Goal: Task Accomplishment & Management: Manage account settings

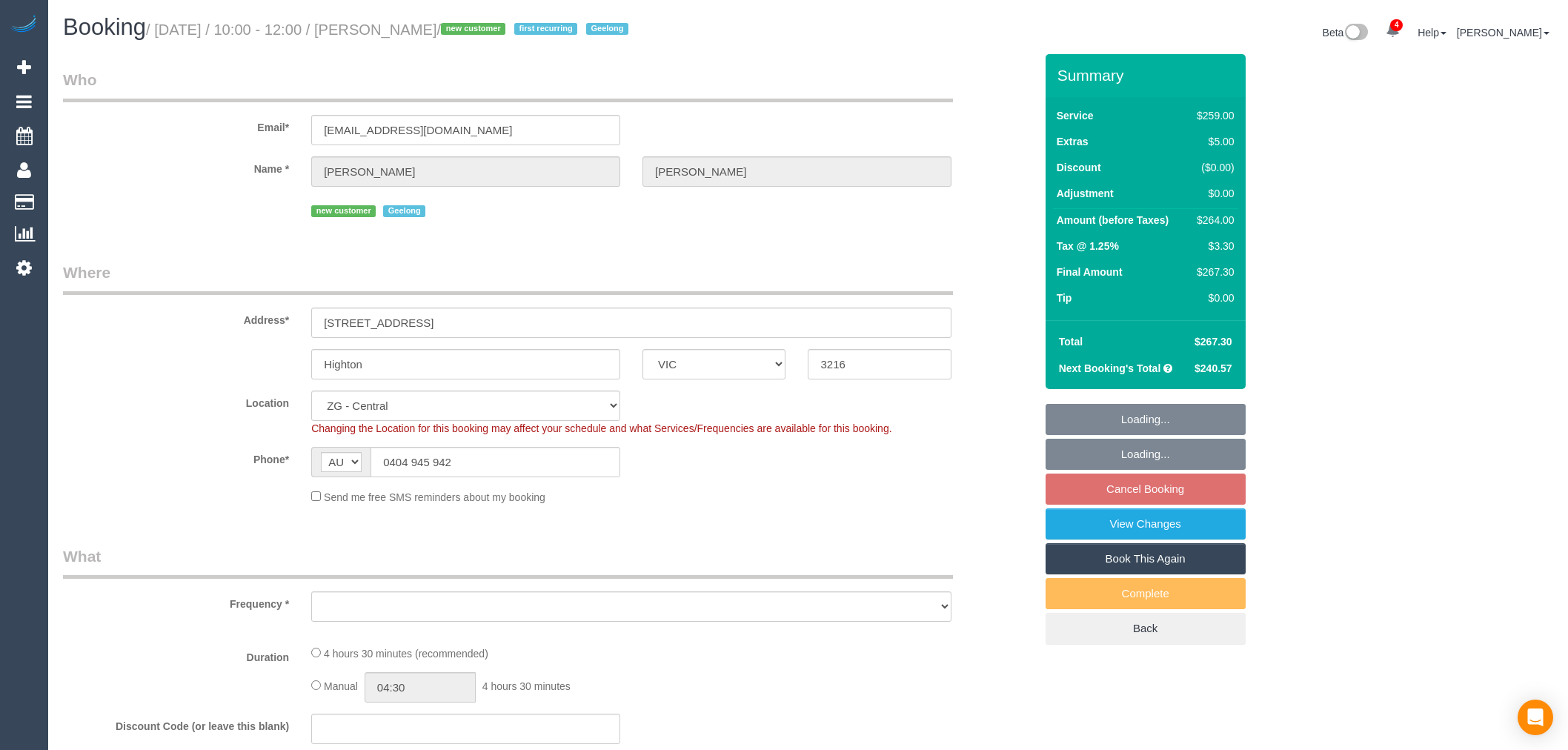
select select "VIC"
select select "object:822"
select select "number:27"
select select "number:14"
select select "number:19"
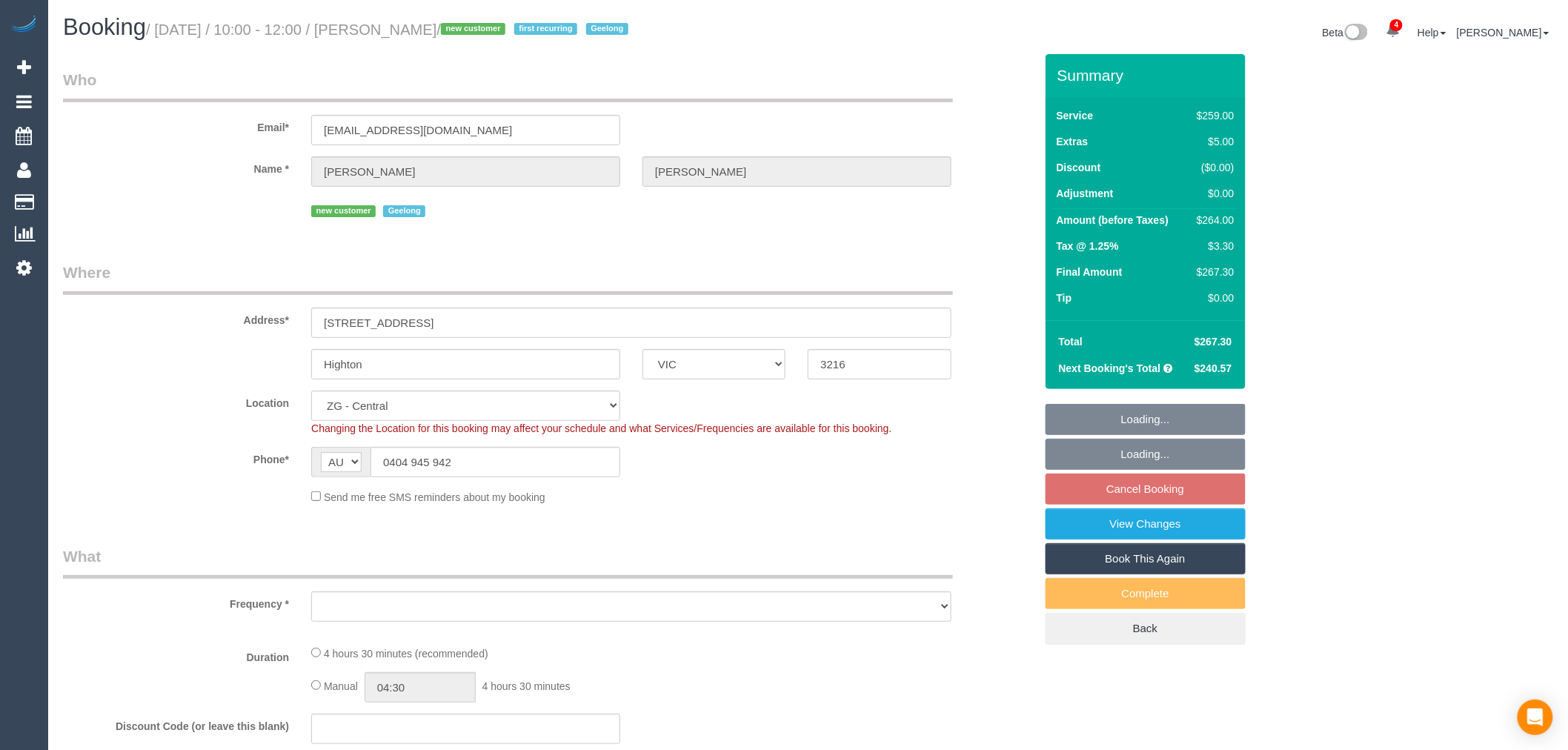
select select "number:24"
select select "number:33"
select select "number:12"
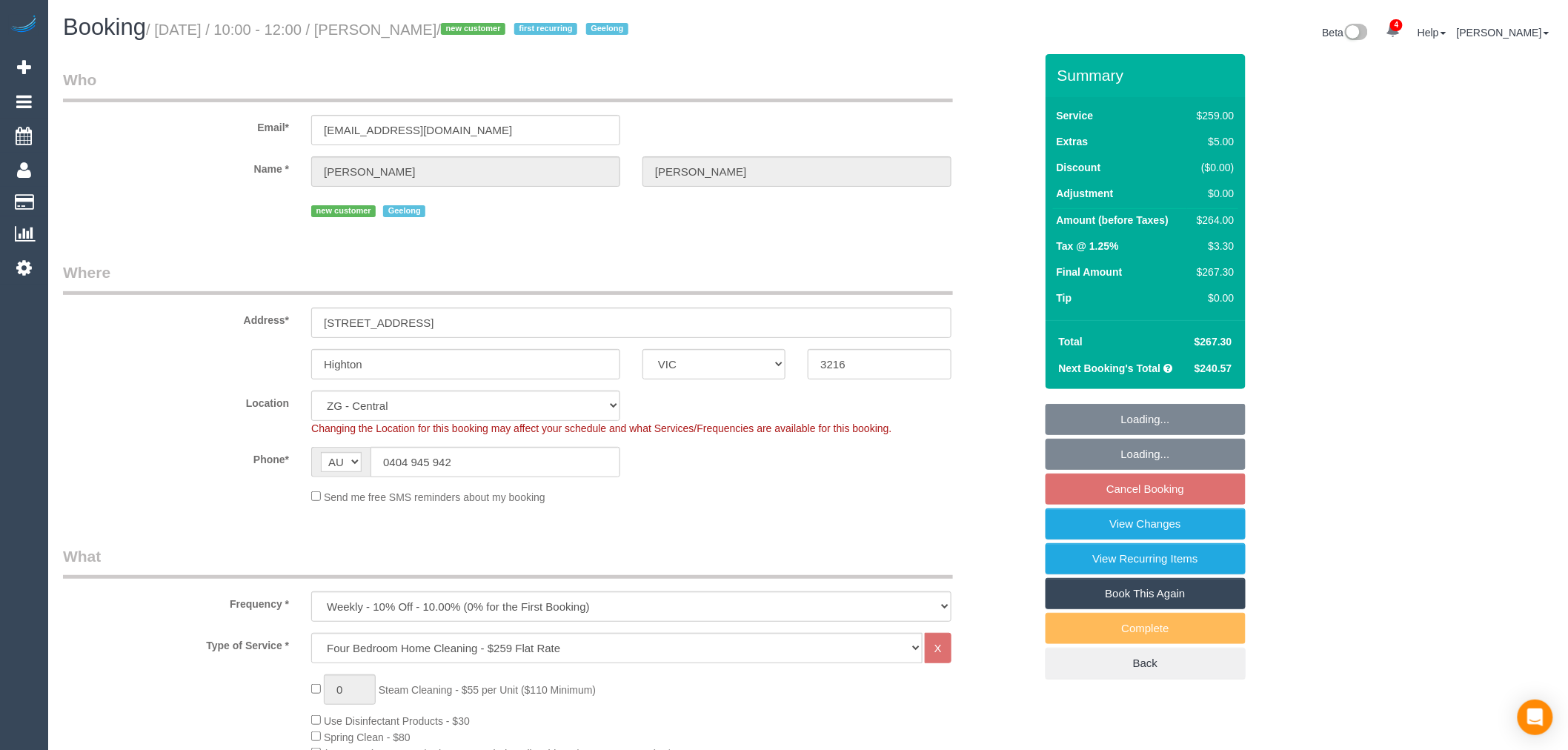
select select "object:883"
select select "spot2"
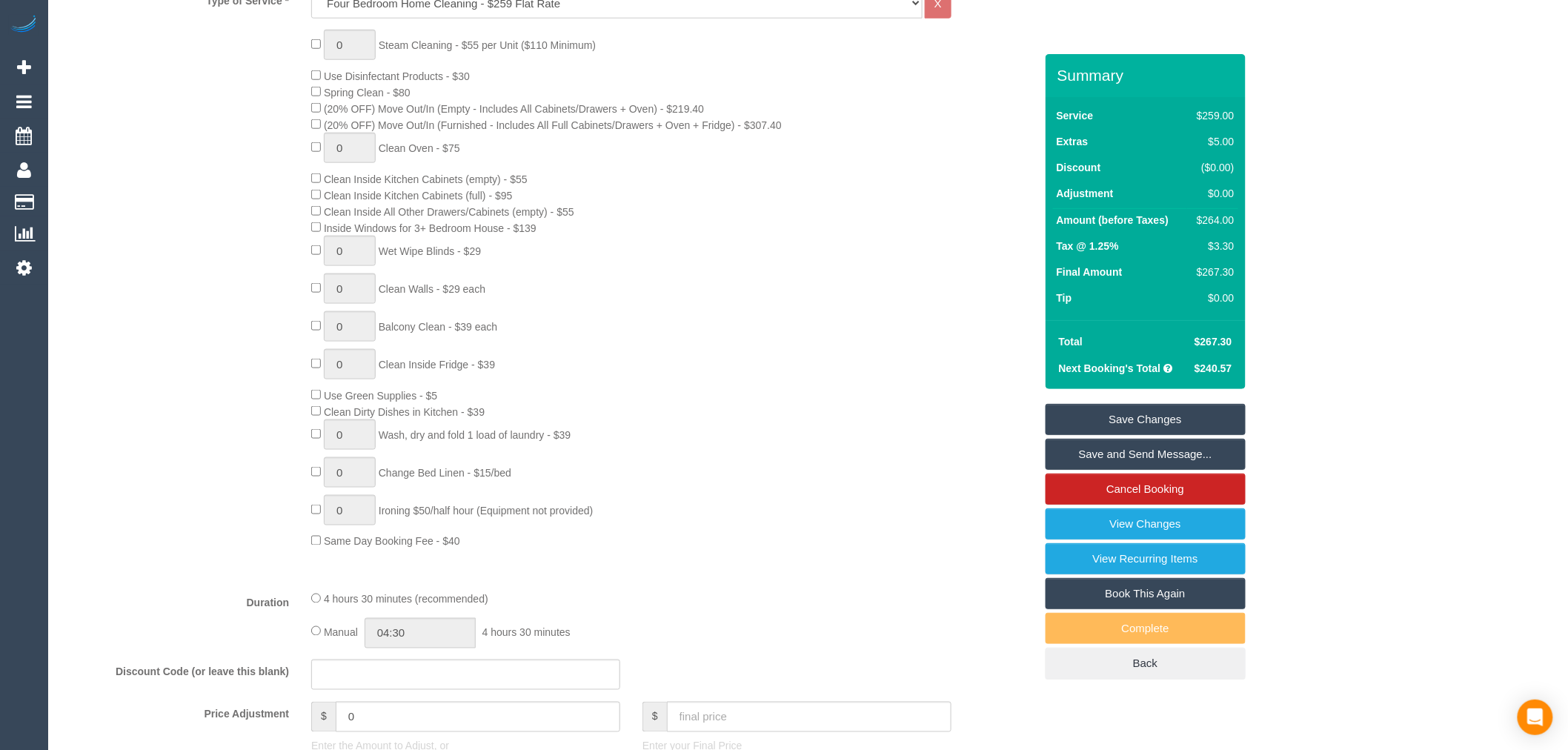
scroll to position [127, 0]
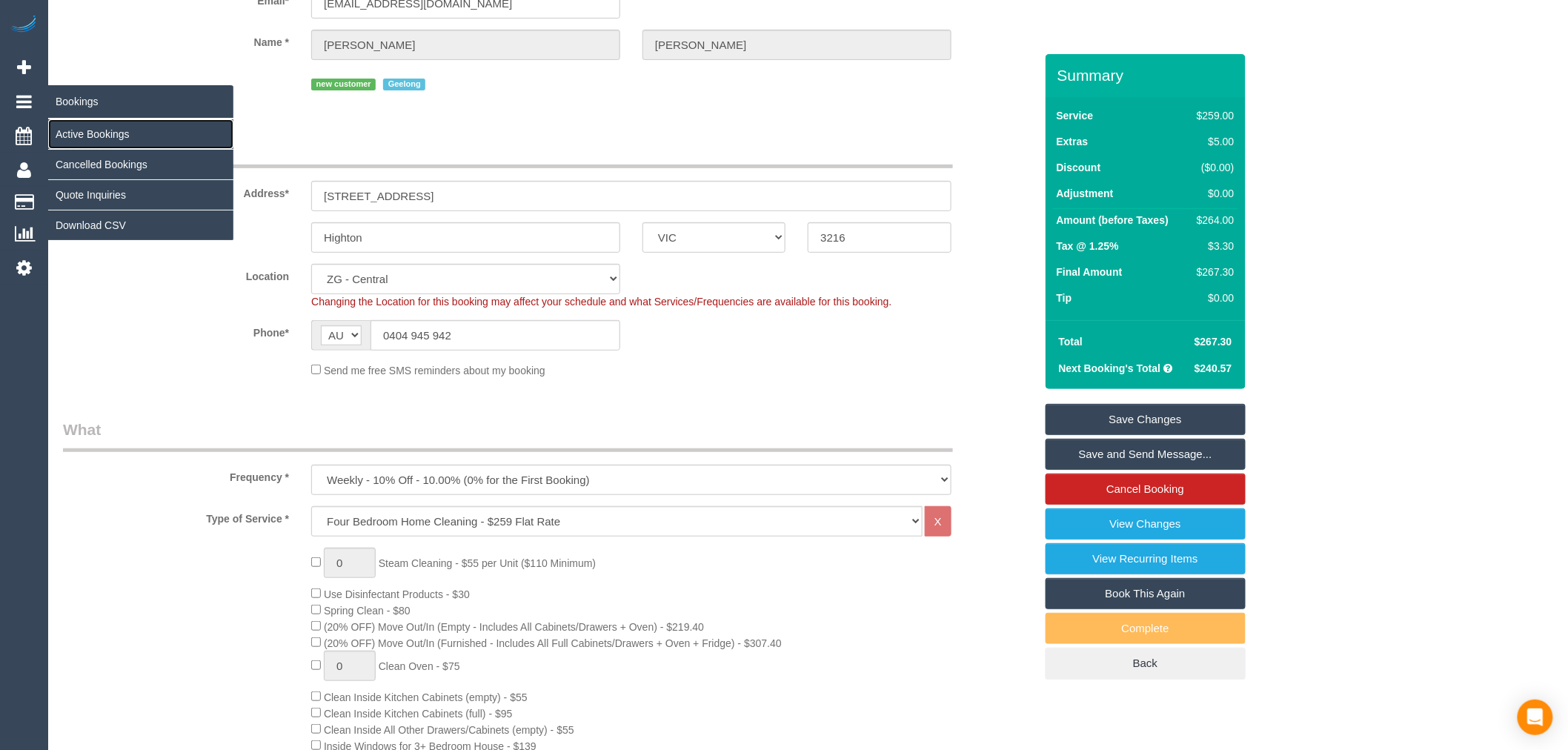
click at [115, 137] on link "Active Bookings" at bounding box center [140, 133] width 185 height 30
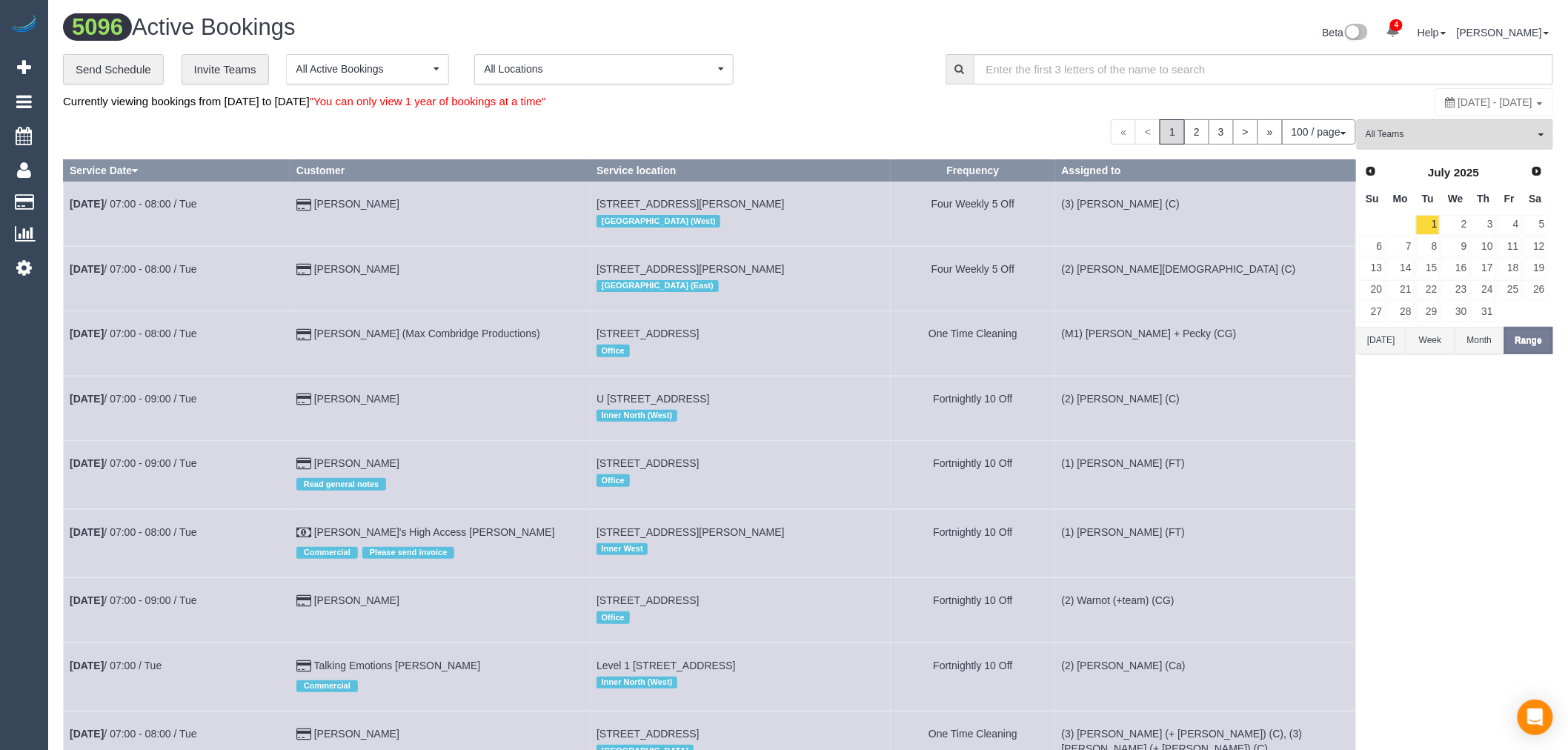
click at [1476, 105] on span "[DATE] - [DATE]" at bounding box center [1496, 102] width 75 height 12
type input "**********"
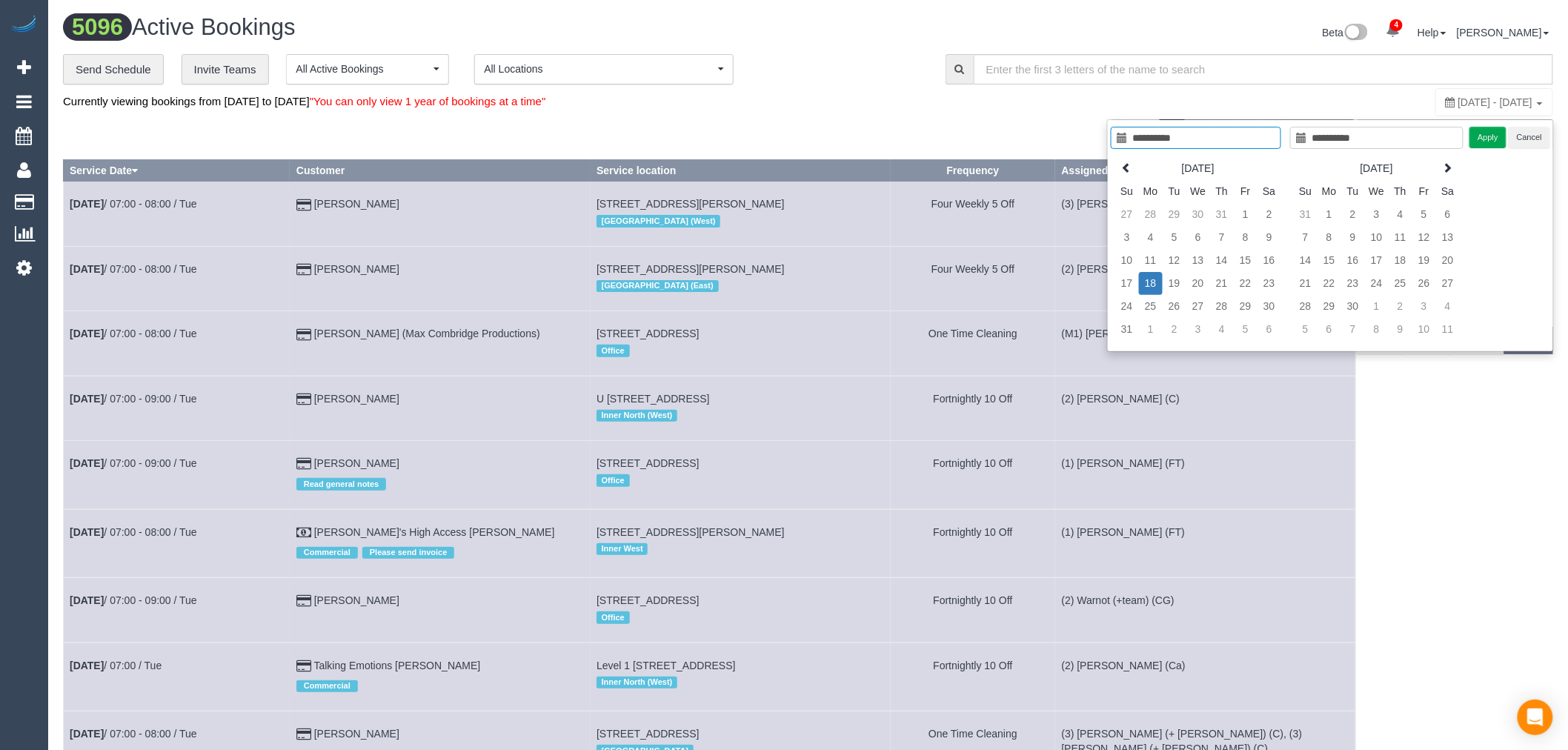
type input "**********"
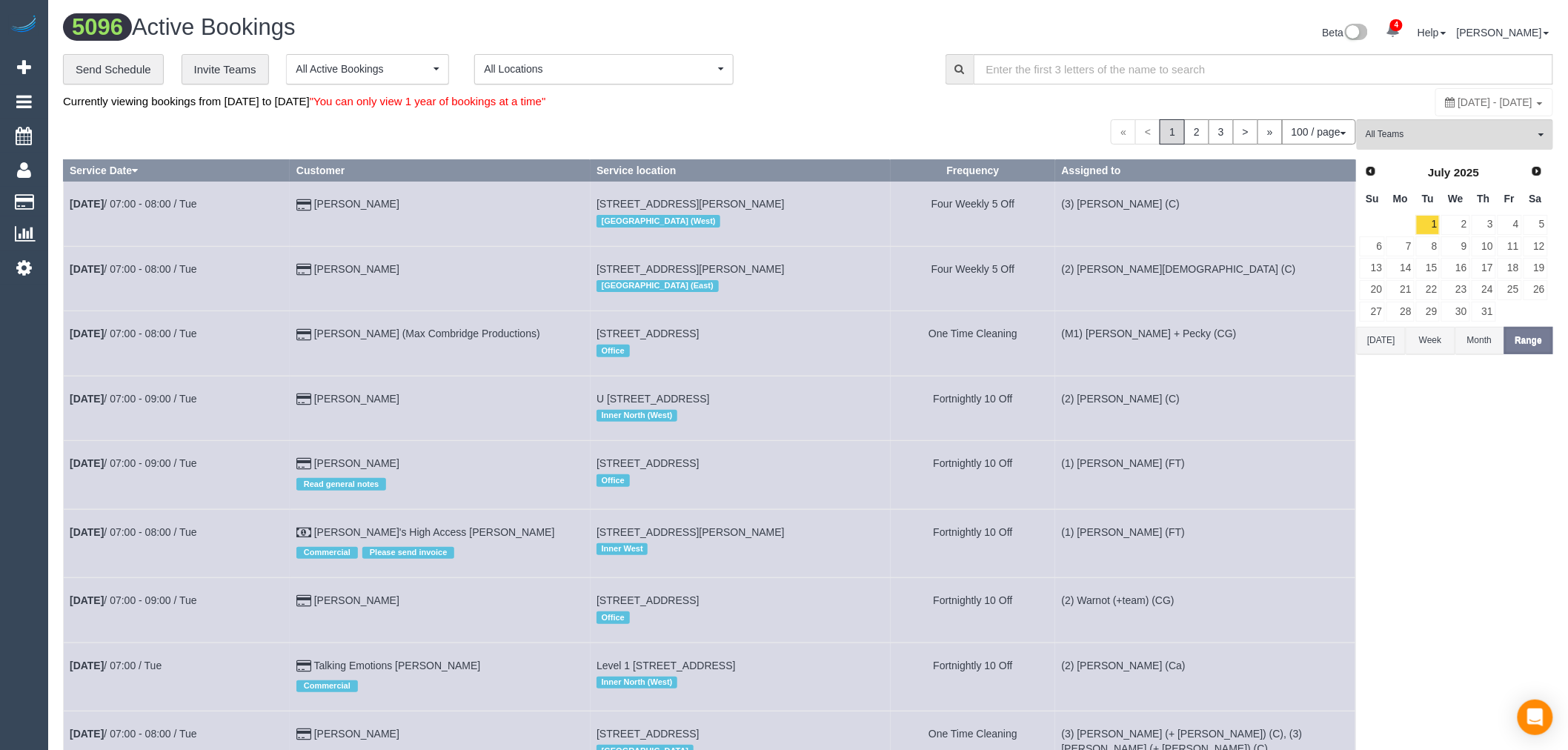
click at [1384, 338] on button "[DATE]" at bounding box center [1381, 340] width 49 height 28
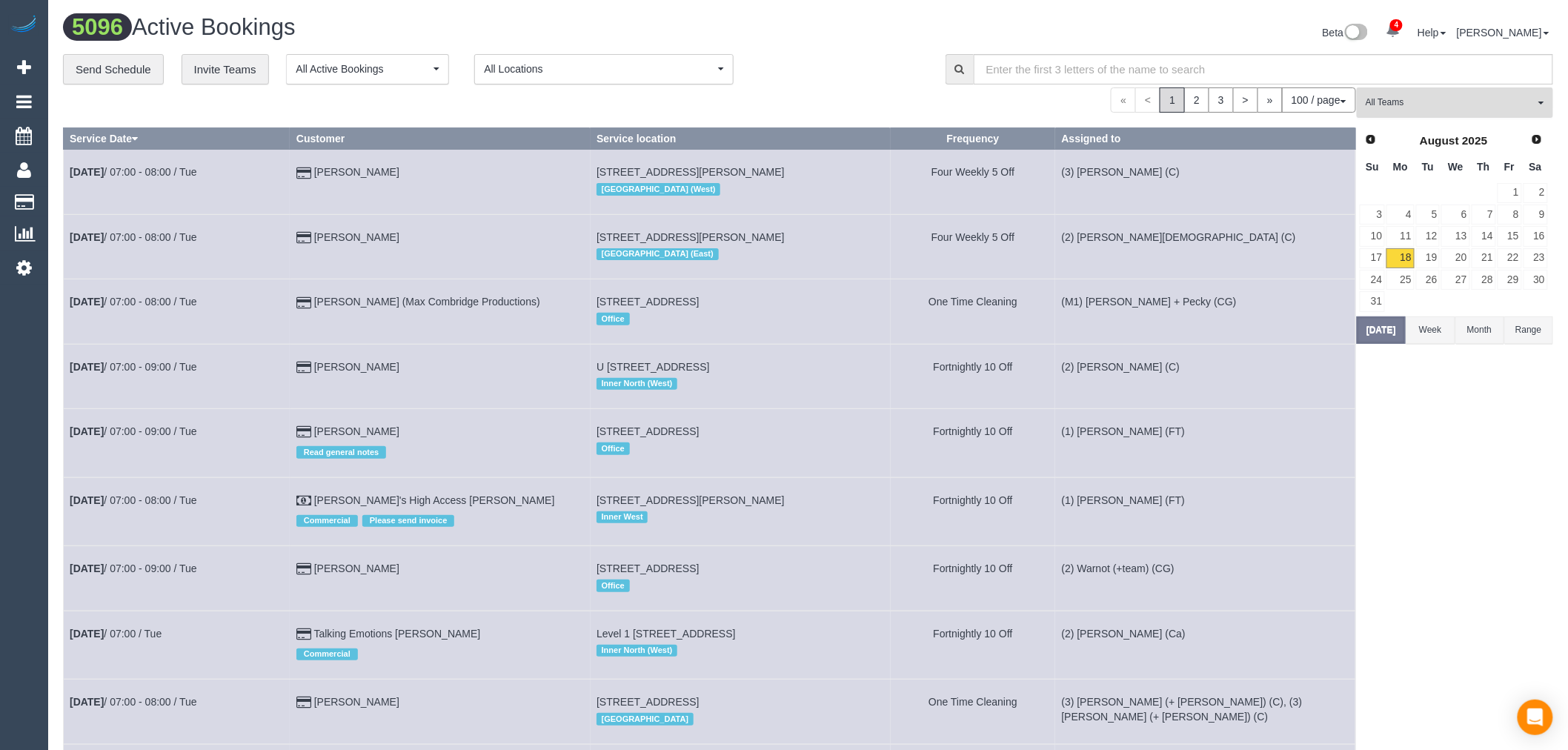
click at [1450, 108] on span "All Teams" at bounding box center [1450, 102] width 169 height 12
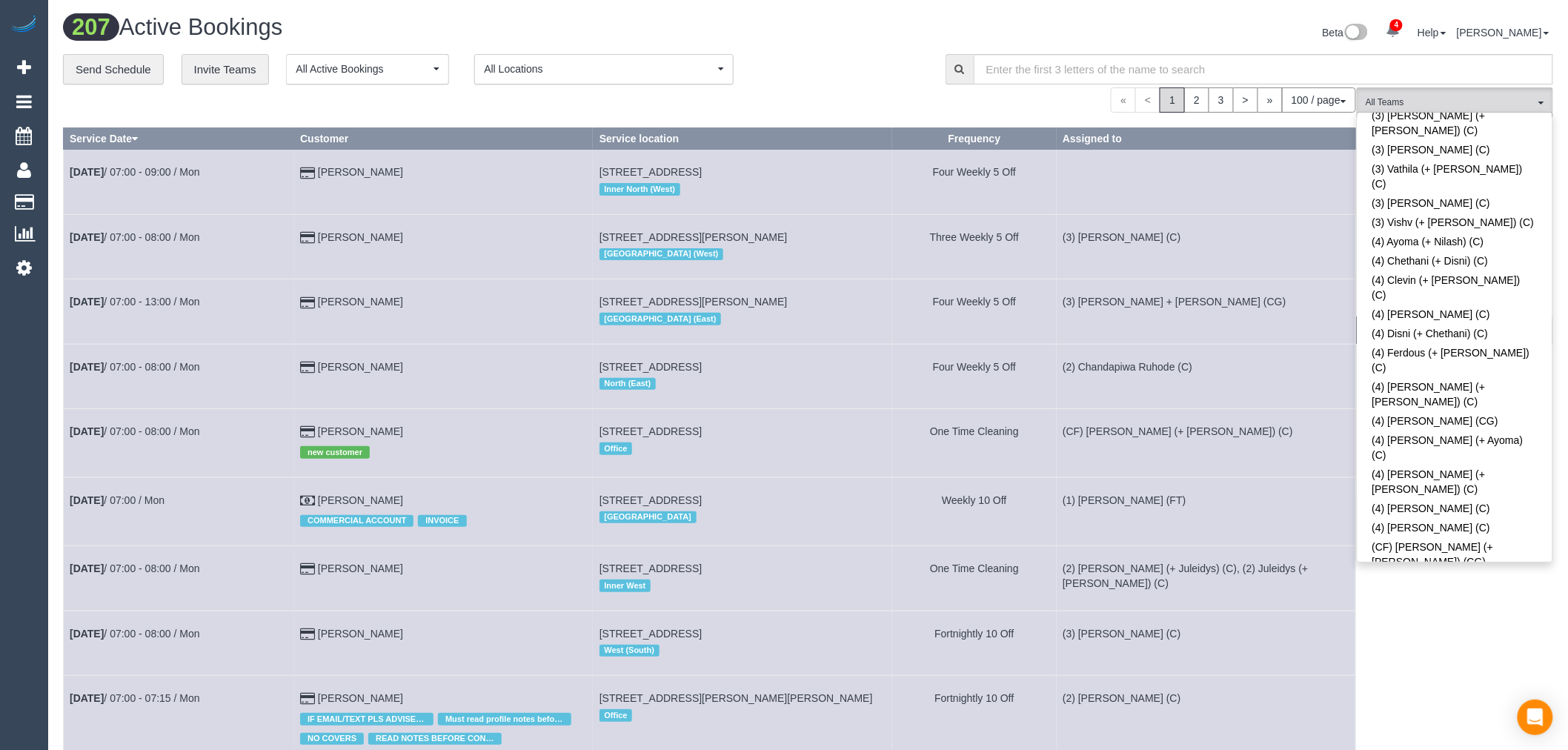
click at [1336, 604] on td "(2) Cris (+ Juleidys) (C), (2) Juleidys (+ Cris) (C)" at bounding box center [1206, 578] width 299 height 64
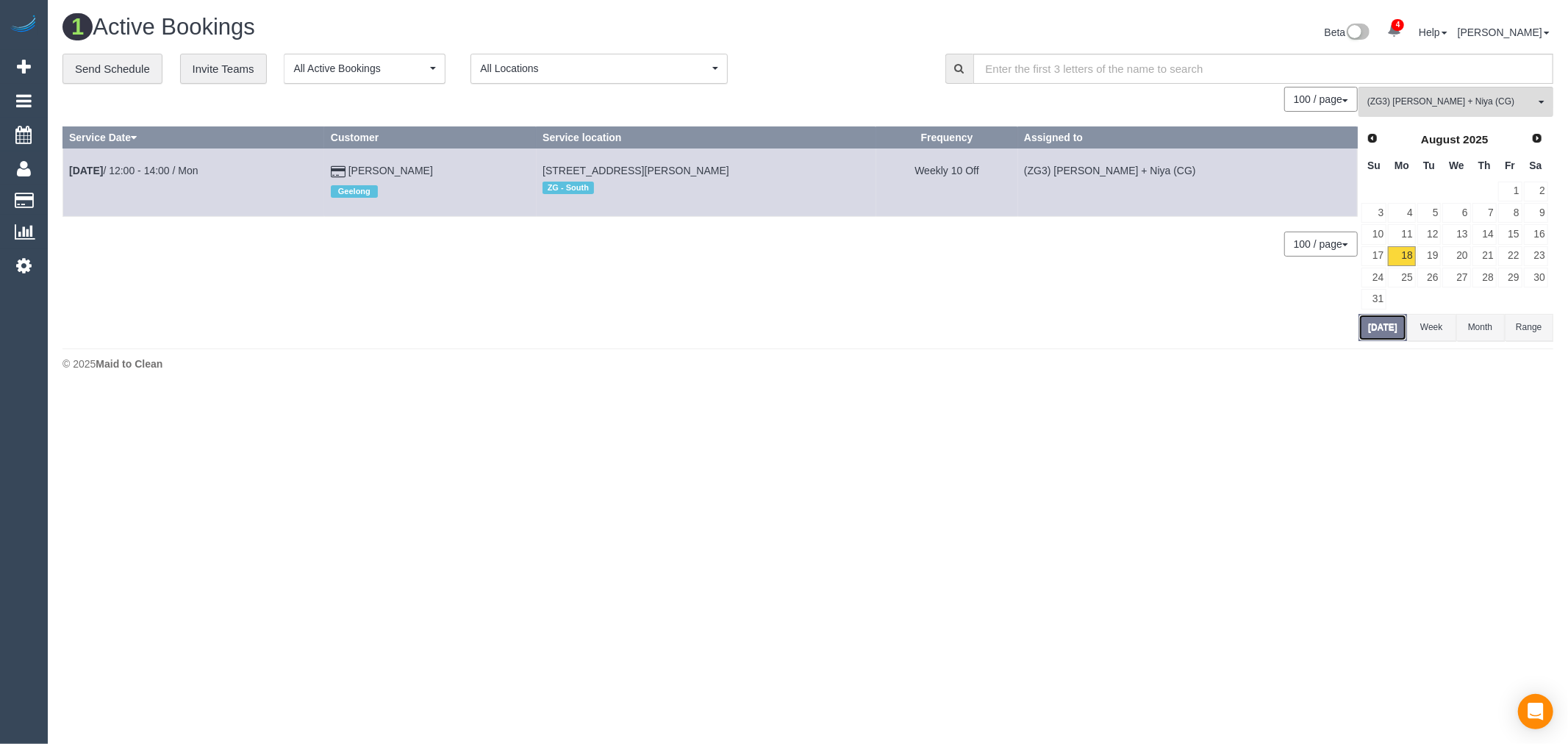
click at [1378, 319] on button "[DATE]" at bounding box center [1382, 327] width 49 height 28
click at [1406, 270] on link "25" at bounding box center [1401, 277] width 28 height 20
click at [1428, 281] on link "26" at bounding box center [1430, 277] width 25 height 20
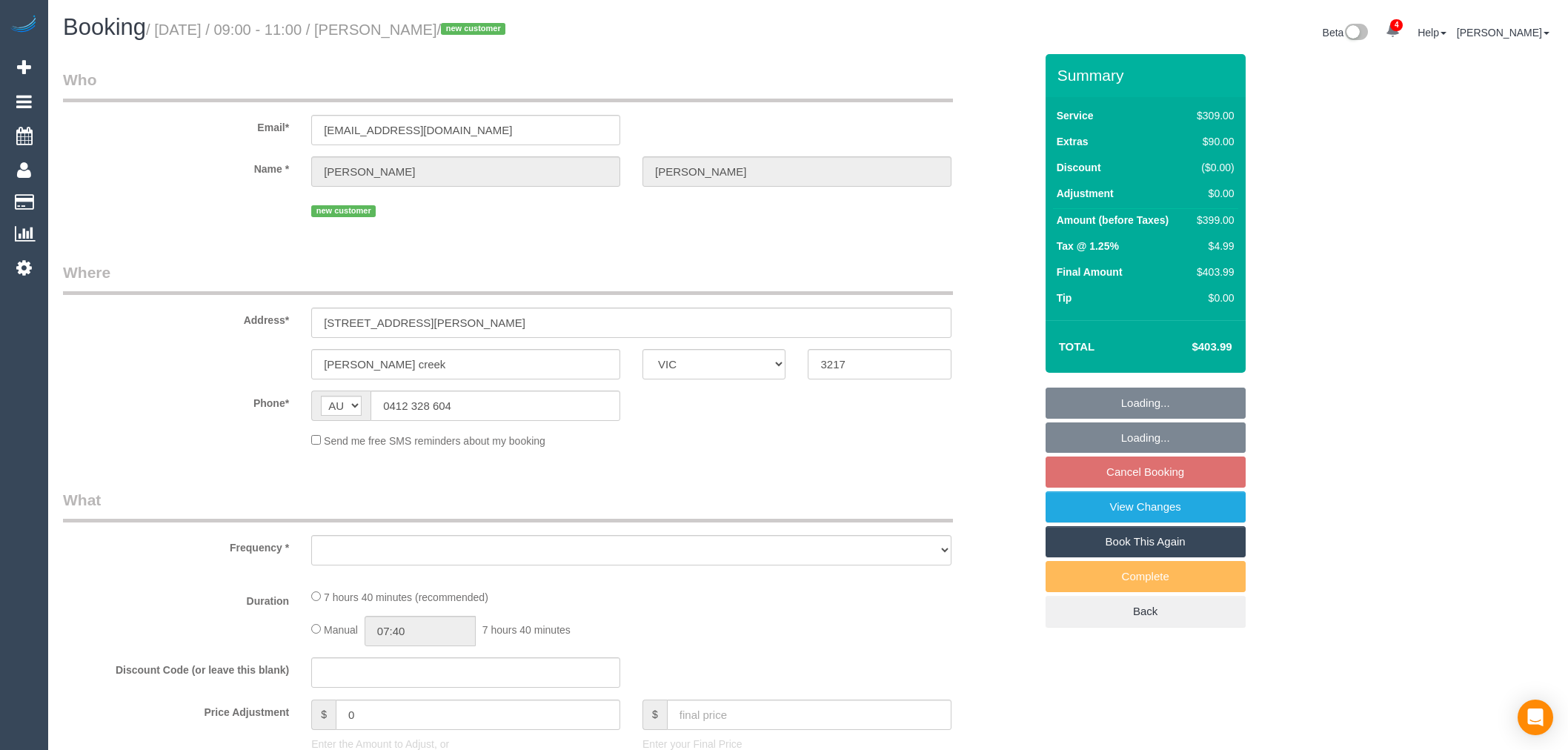
select select "VIC"
select select "object:595"
select select "string:stripe-pm_1RxFRV2GScqysDRVaO3HbnxL"
select select "spot3"
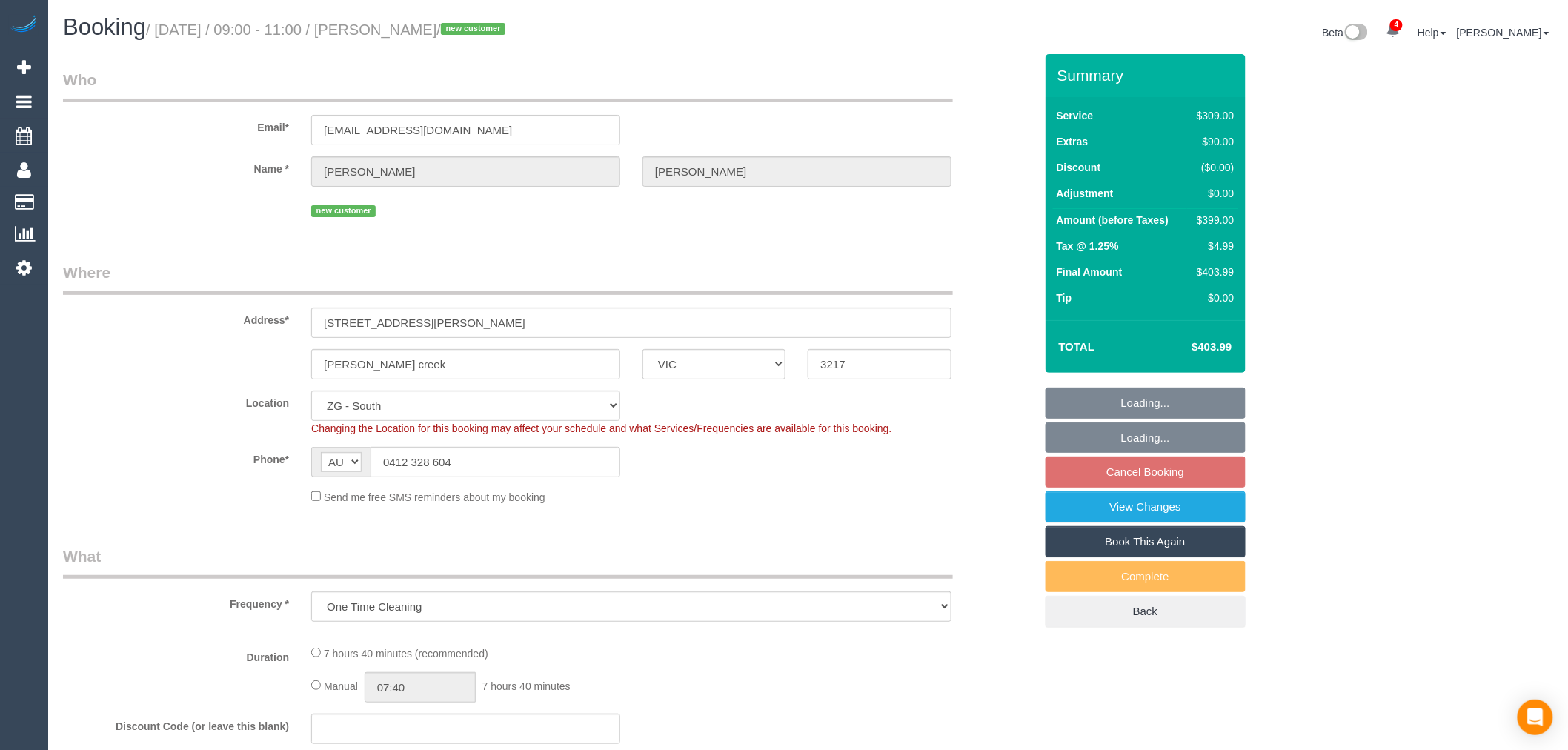
select select "object:651"
select select "number:28"
select select "number:14"
select select "number:19"
select select "number:25"
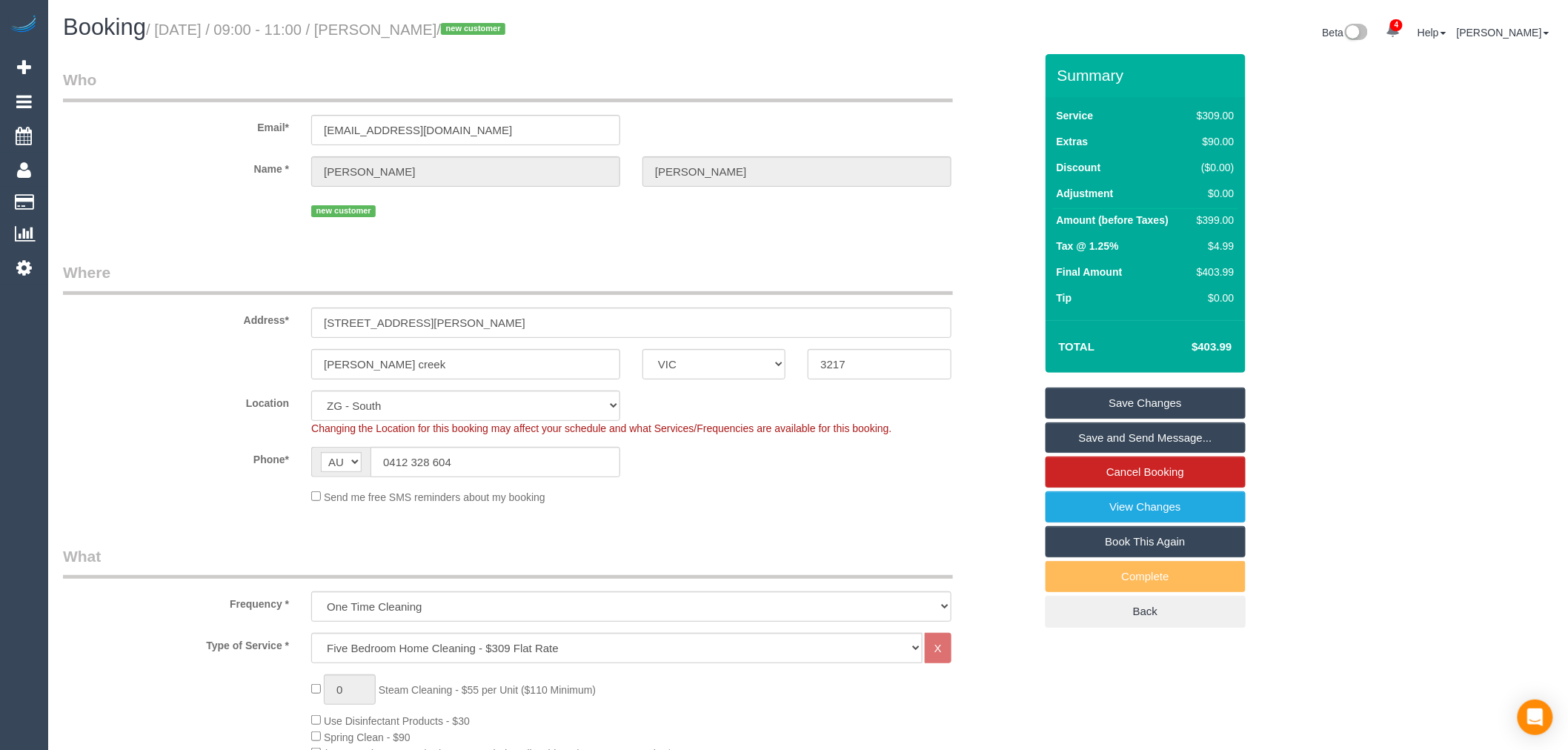
drag, startPoint x: 732, startPoint y: 504, endPoint x: 652, endPoint y: 542, distance: 88.6
click at [732, 504] on div "Send me free SMS reminders about my booking" at bounding box center [631, 496] width 663 height 16
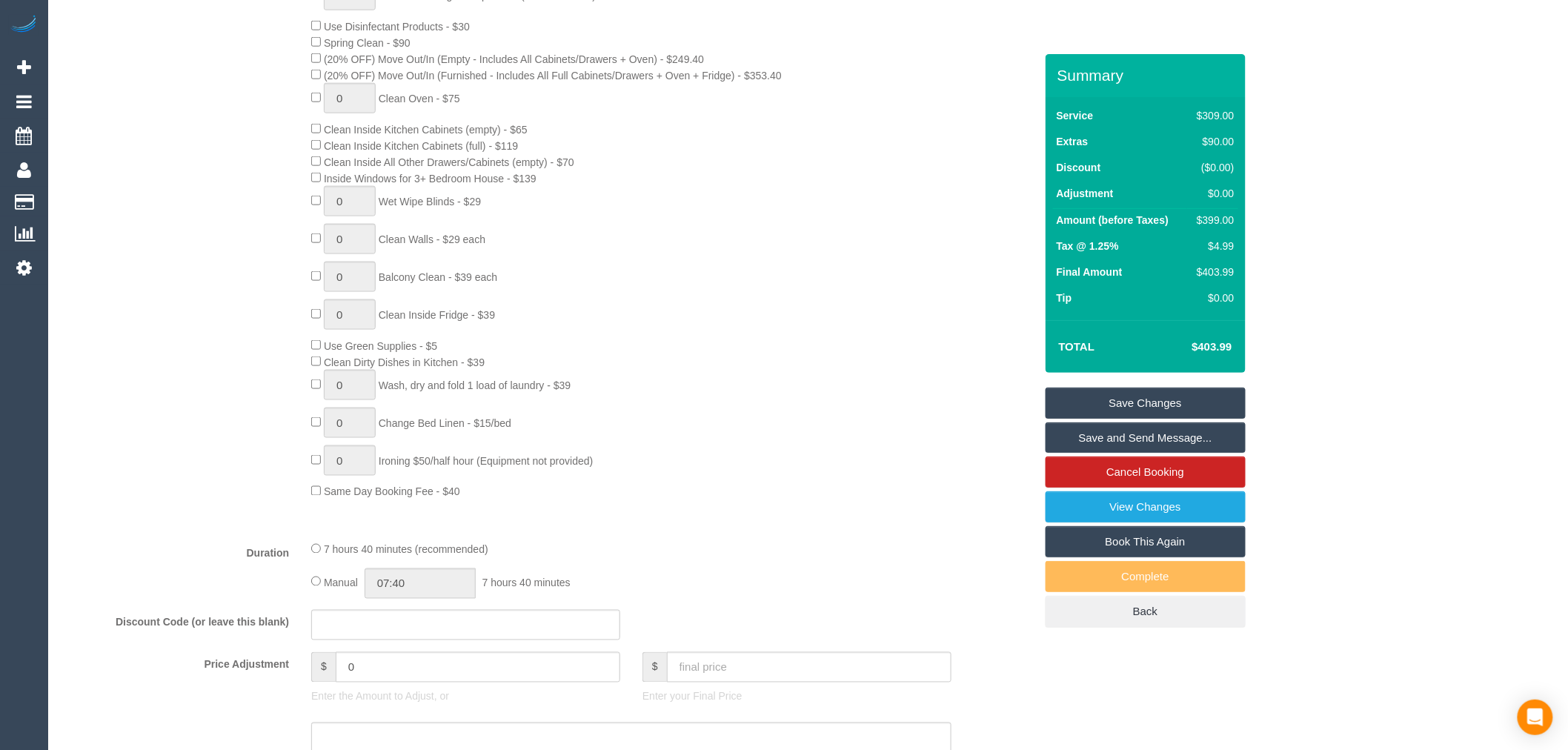
scroll to position [905, 0]
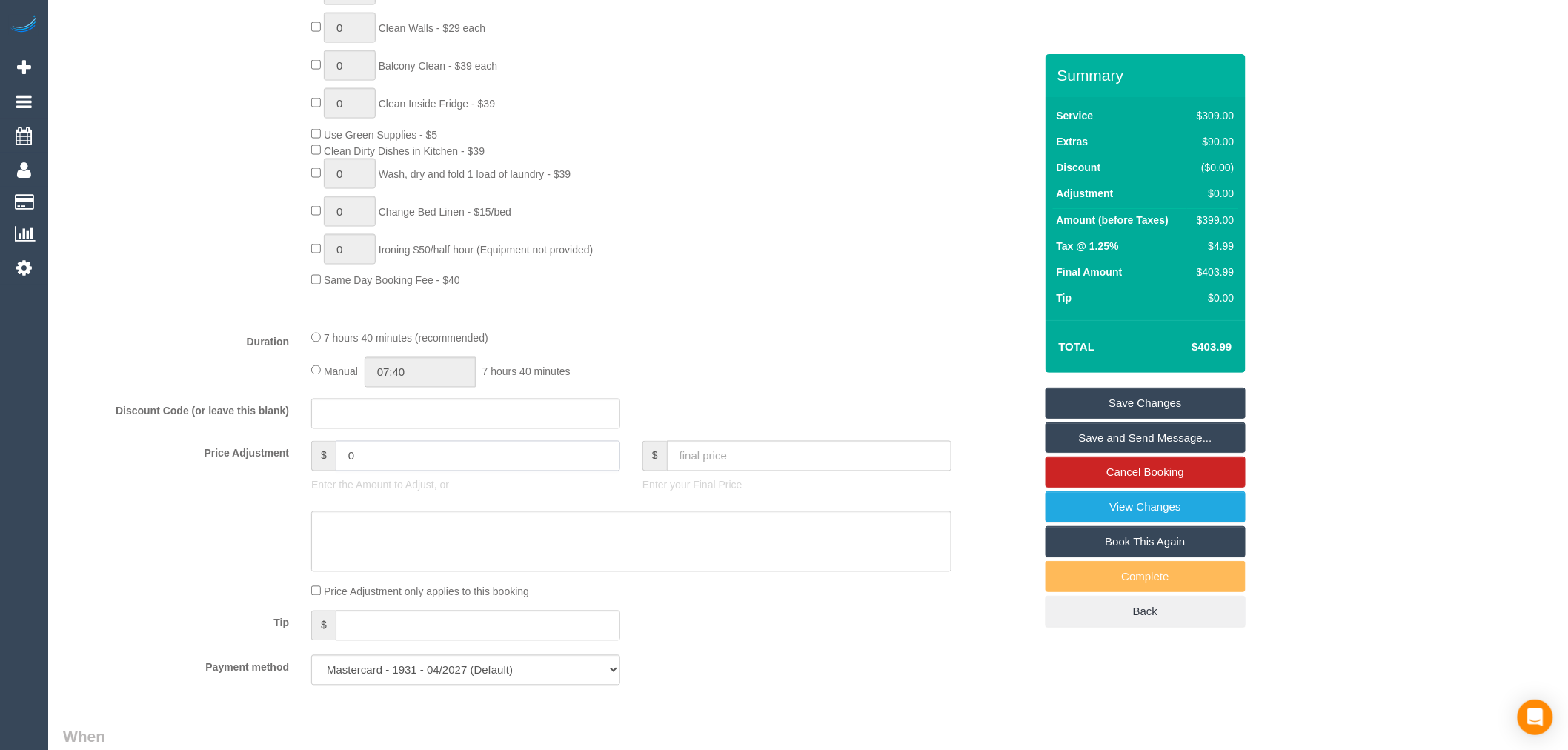
click at [452, 464] on input "0" at bounding box center [478, 457] width 285 height 31
drag, startPoint x: 400, startPoint y: 469, endPoint x: 226, endPoint y: 455, distance: 174.6
click at [226, 455] on fieldset "What Frequency * One Time Cleaning Weekly - 10% Off - 10.00% (0% for the First …" at bounding box center [549, 168] width 971 height 1057
type input "-119"
click at [782, 346] on div "7 hours 40 minutes (recommended)" at bounding box center [632, 338] width 641 height 16
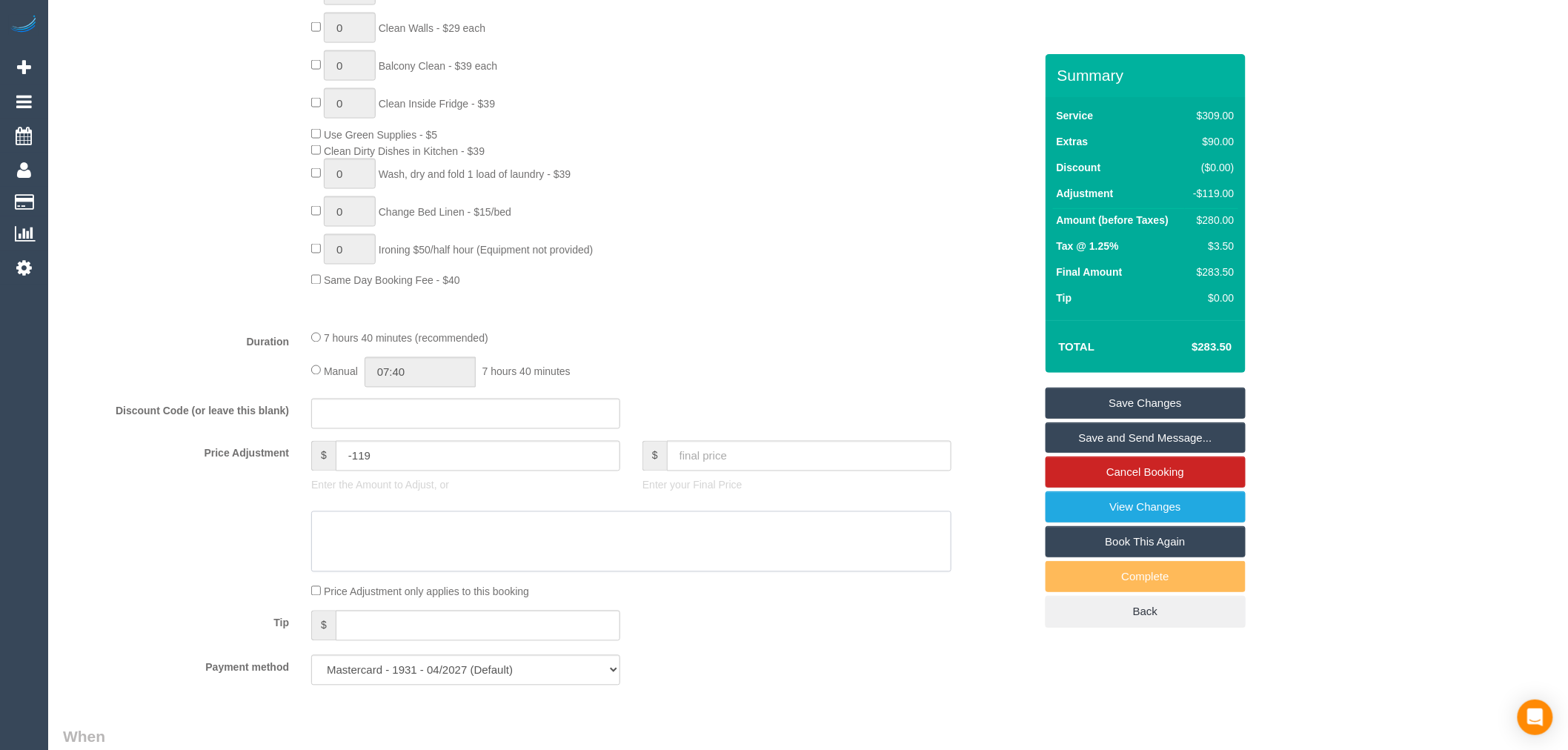
click at [731, 537] on textarea at bounding box center [632, 541] width 641 height 60
click at [322, 542] on textarea at bounding box center [632, 541] width 641 height 60
click at [404, 540] on textarea at bounding box center [632, 541] width 641 height 60
type textarea "TP discount - cleaners cost"
click at [745, 283] on div "0 Steam Cleaning - $55 per Unit ($110 Minimum) Use Disinfectant Products - $30 …" at bounding box center [672, 29] width 745 height 520
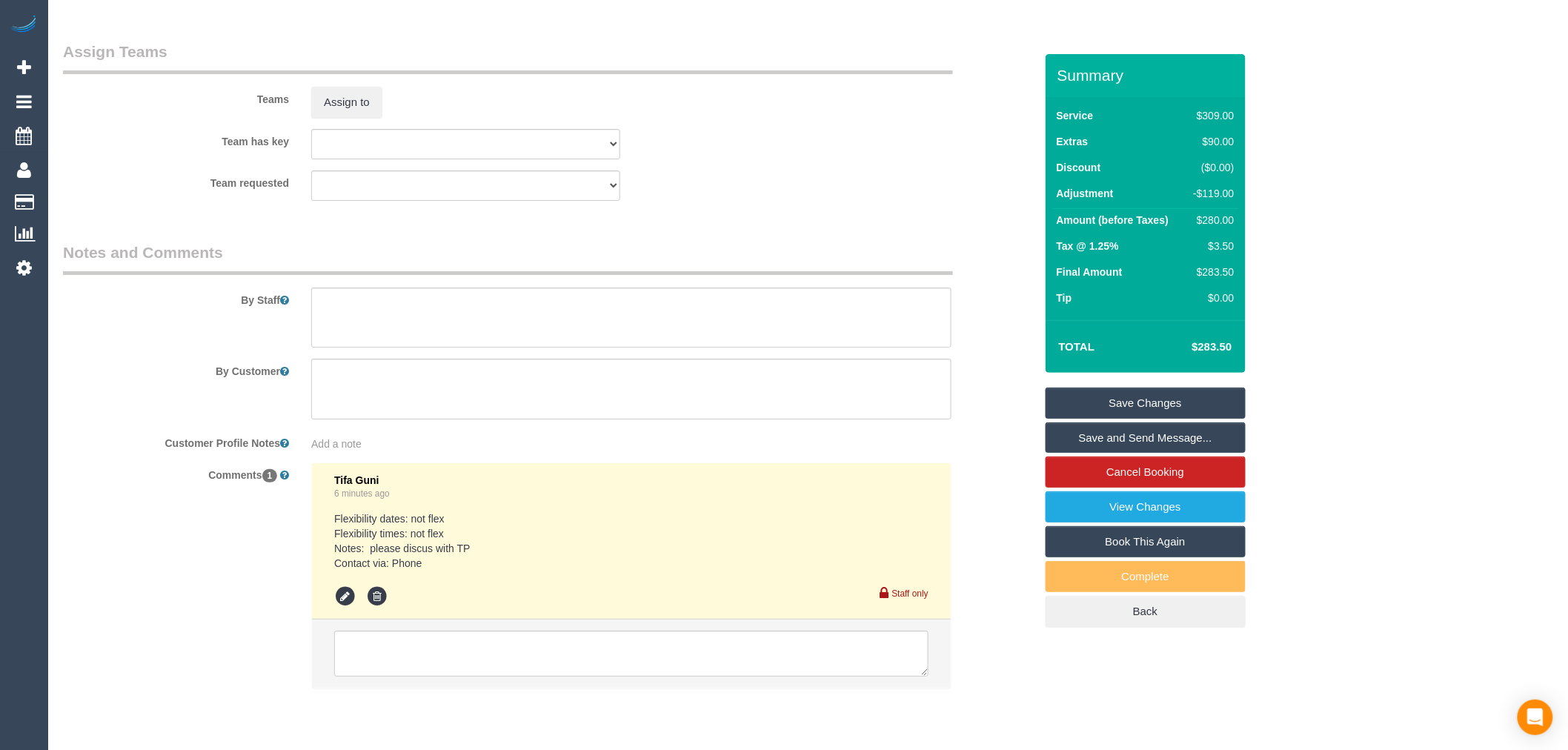
scroll to position [2259, 0]
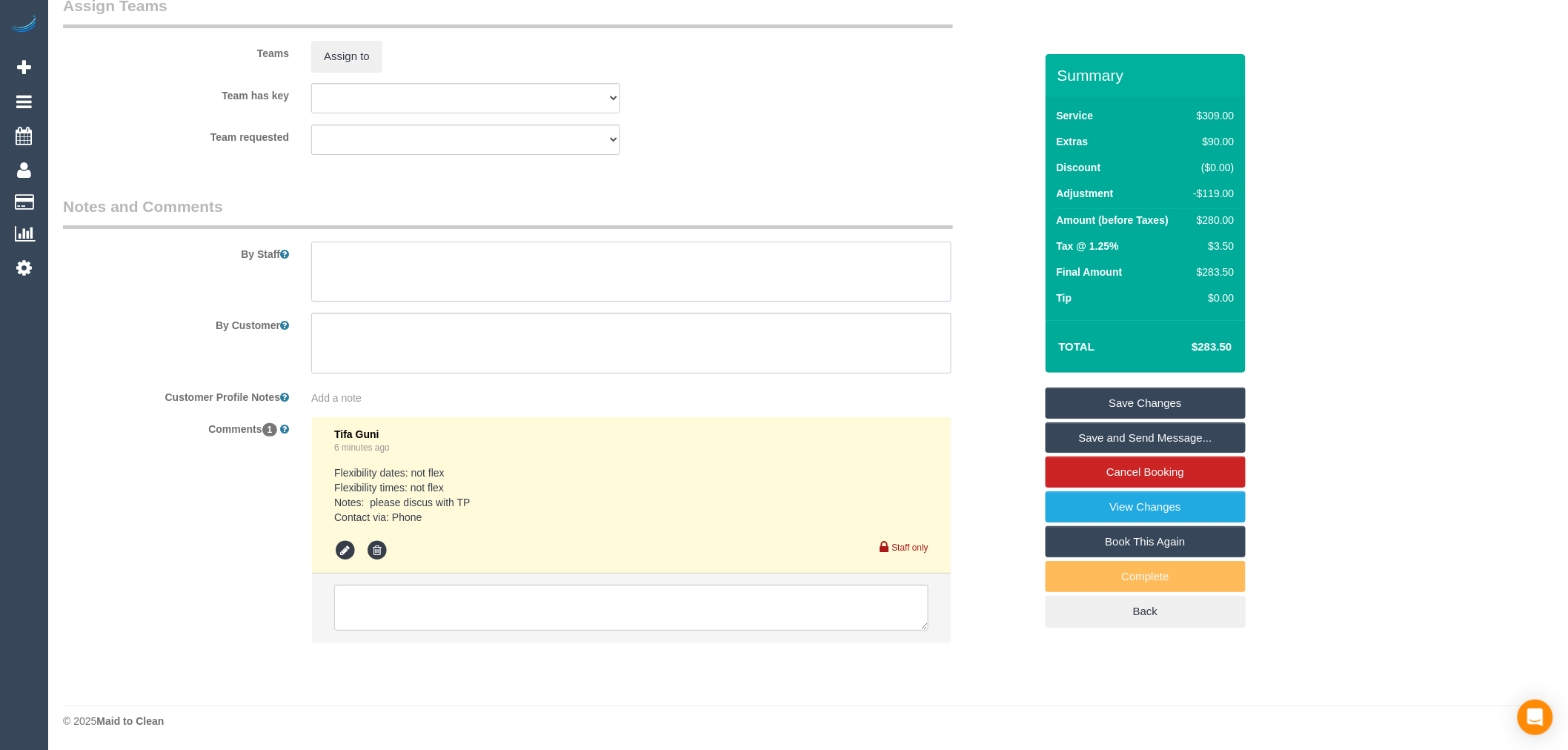
click at [472, 270] on textarea at bounding box center [632, 271] width 641 height 60
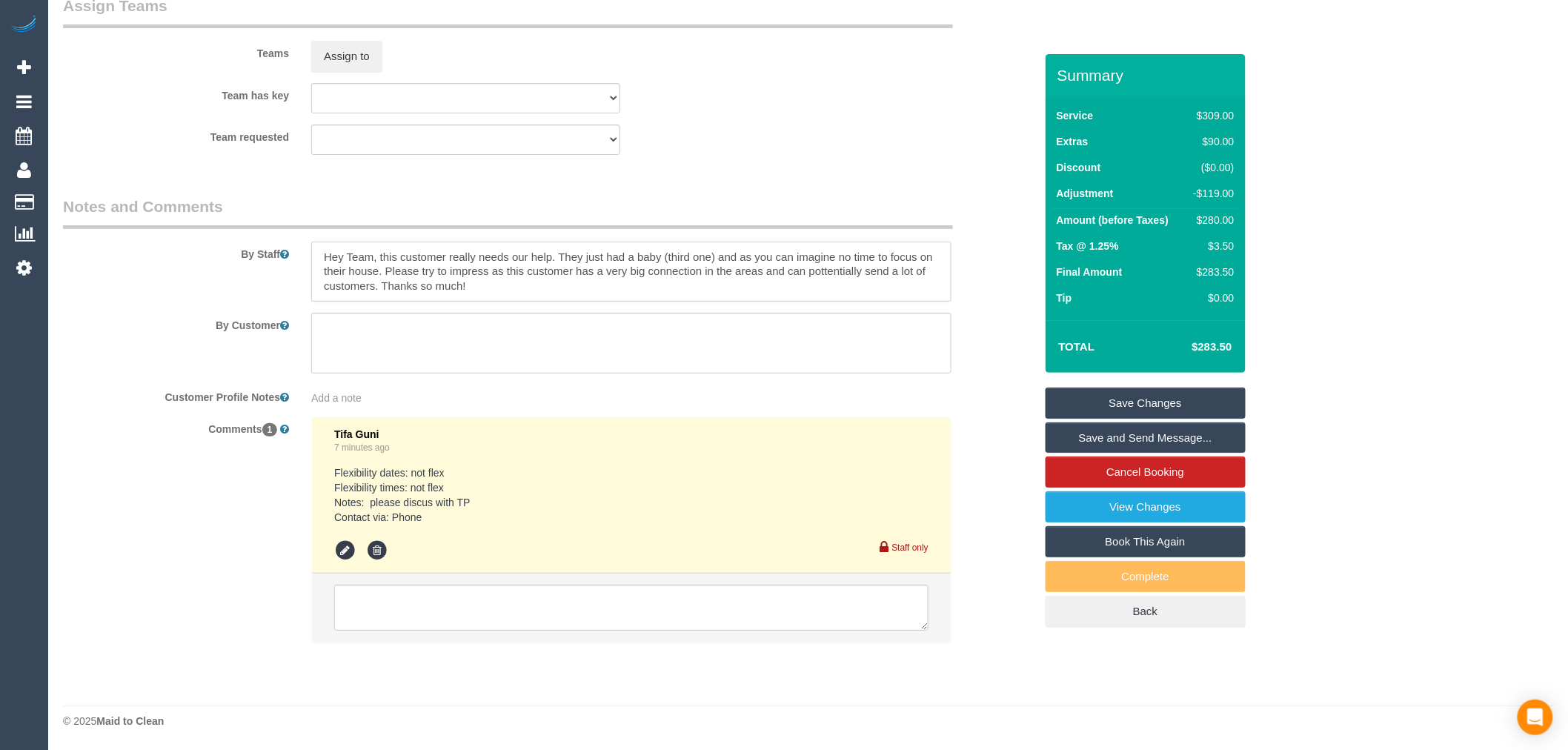
drag, startPoint x: 833, startPoint y: 282, endPoint x: 832, endPoint y: 272, distance: 10.0
click at [722, 296] on textarea at bounding box center [632, 271] width 641 height 60
drag, startPoint x: 668, startPoint y: 296, endPoint x: 158, endPoint y: 246, distance: 512.4
click at [158, 246] on div "By Staff" at bounding box center [549, 248] width 994 height 106
click at [647, 292] on textarea at bounding box center [632, 271] width 641 height 60
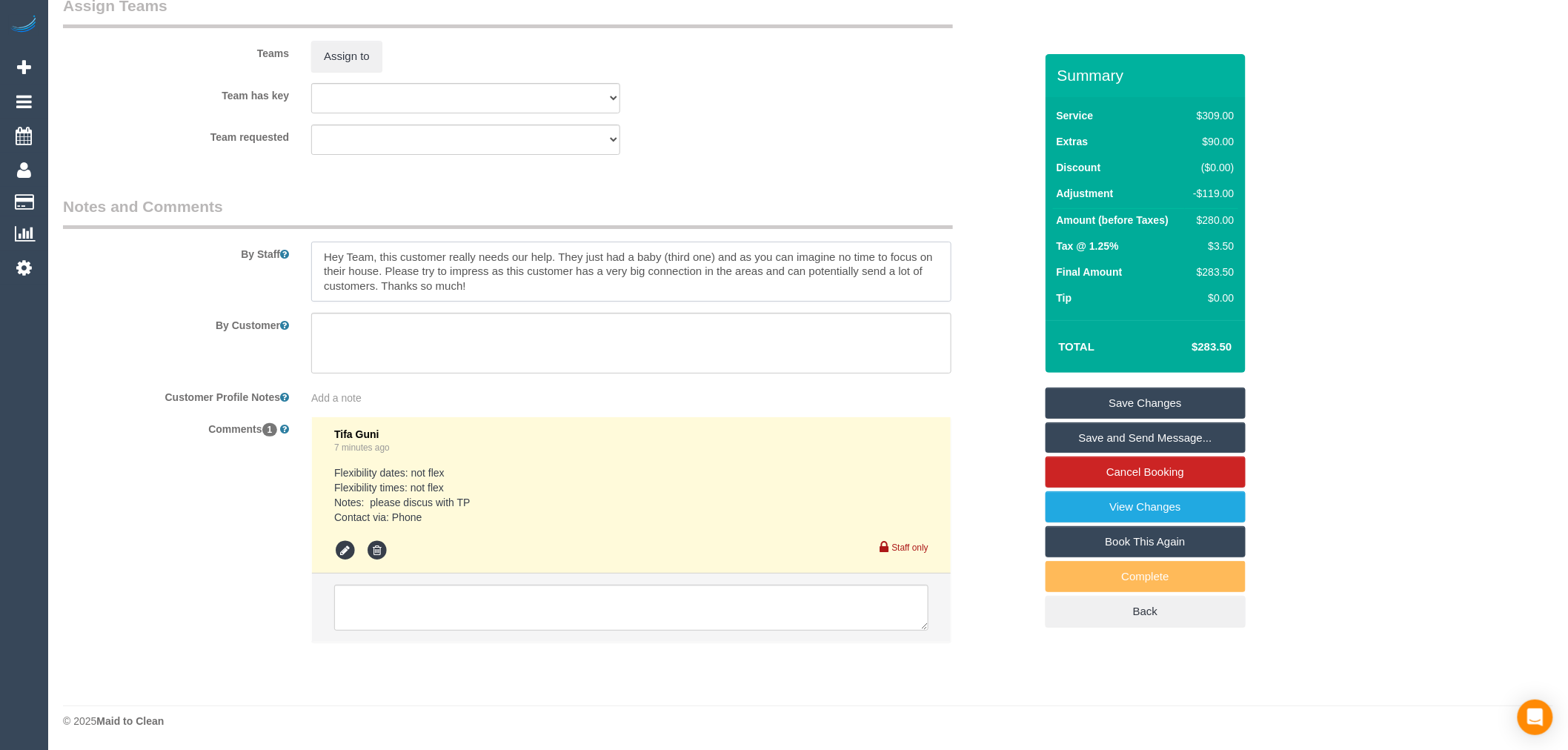
drag, startPoint x: 624, startPoint y: 294, endPoint x: 171, endPoint y: 230, distance: 457.5
click at [171, 230] on div "By Staff" at bounding box center [549, 248] width 994 height 106
paste textarea "’ve just had their third baby, so as you can imagine there’s not much time to f…"
click at [638, 271] on textarea at bounding box center [632, 271] width 641 height 60
type textarea "Hey Team, this customer really needs our help. They’ve just had their third bab…"
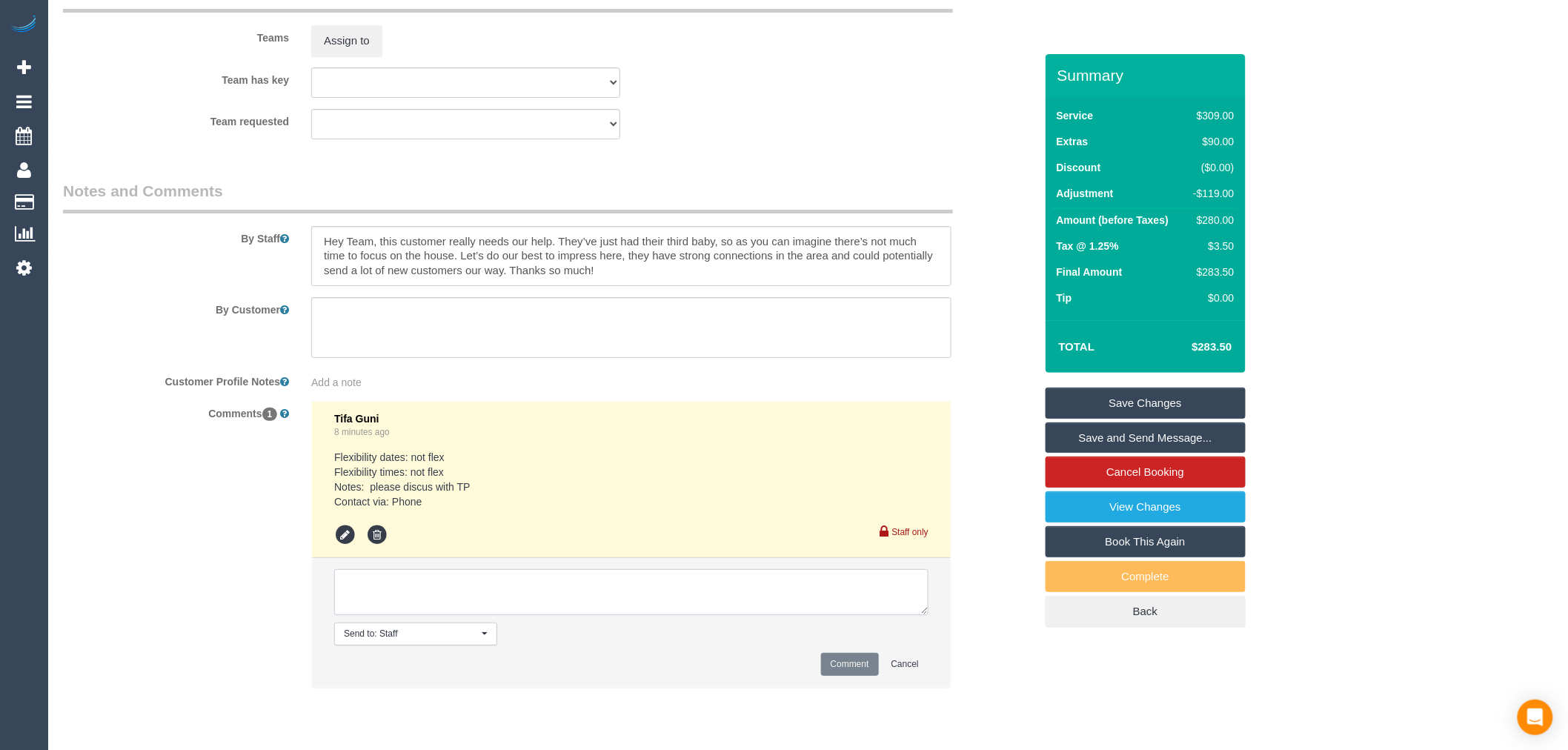
click at [587, 615] on textarea at bounding box center [632, 593] width 595 height 46
click at [594, 612] on textarea at bounding box center [632, 593] width 595 height 46
click at [494, 611] on textarea at bounding box center [632, 593] width 595 height 46
click at [482, 615] on textarea at bounding box center [632, 593] width 595 height 46
type textarea "If there are any issues with the service please call TP. If extra time needed I…"
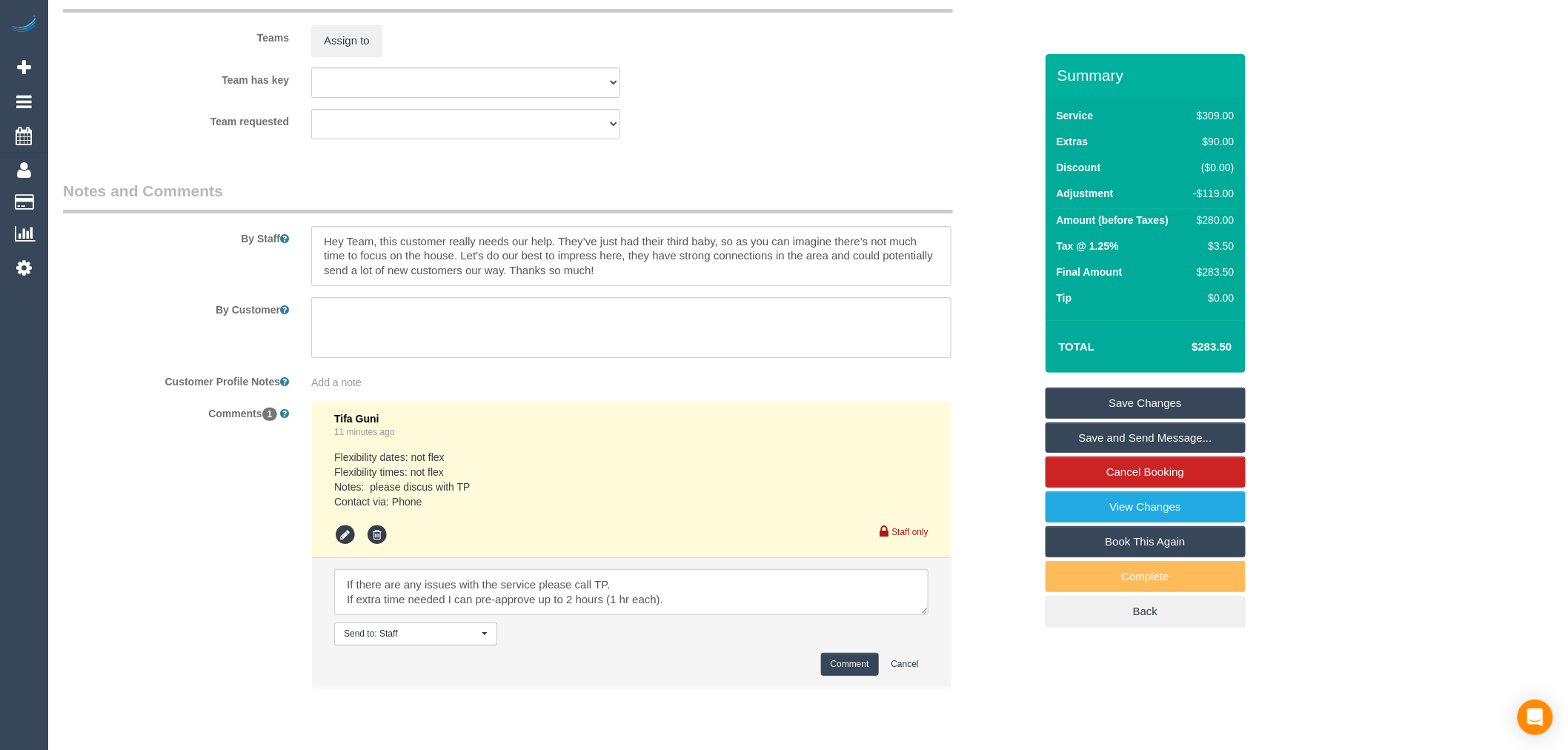
click at [854, 668] on li "Send to: Staff Nothing selected Send to: Staff Send to: Customer Send to: Team …" at bounding box center [631, 622] width 639 height 129
click at [854, 676] on button "Comment" at bounding box center [850, 665] width 58 height 23
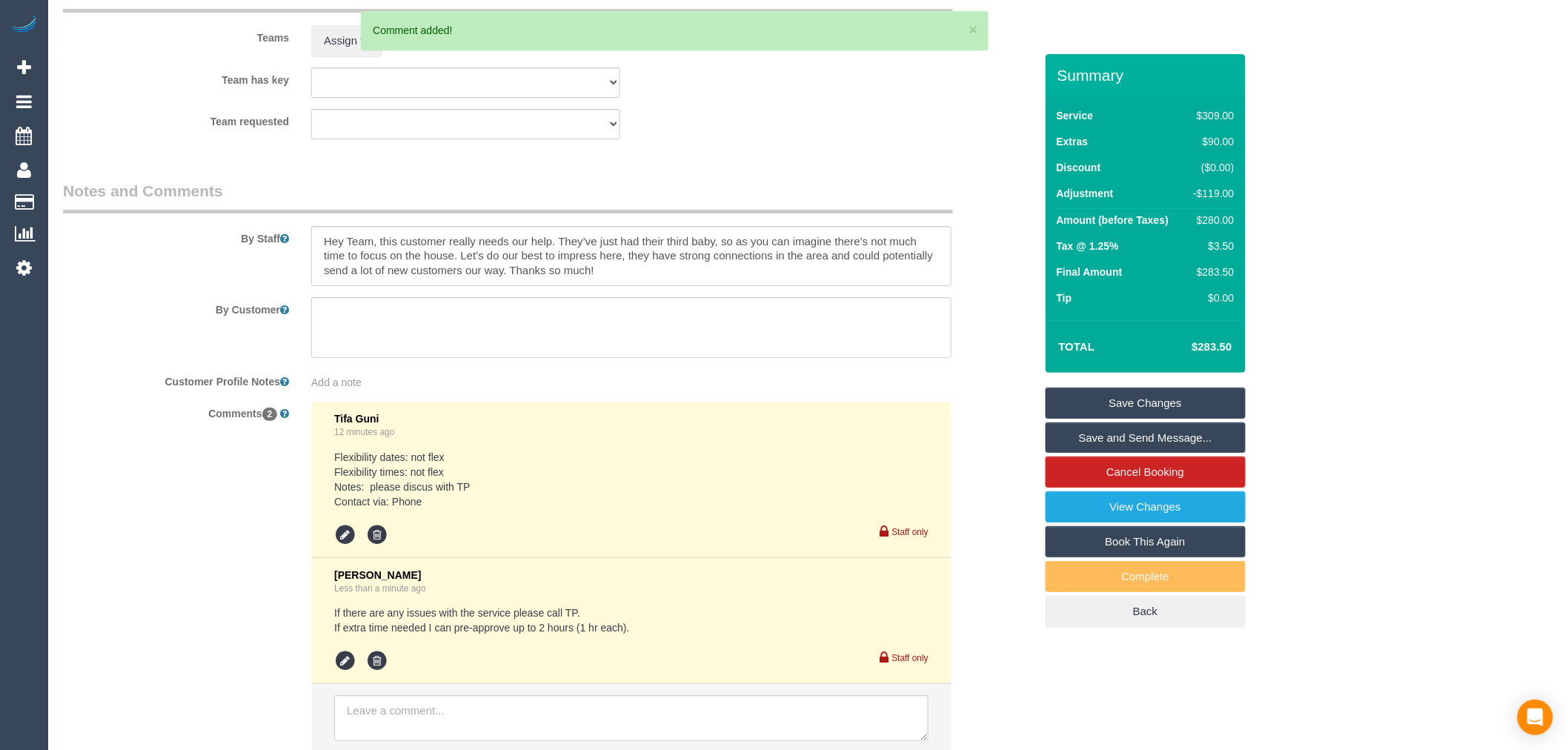
drag, startPoint x: 315, startPoint y: 676, endPoint x: 324, endPoint y: 676, distance: 9.0
click at [315, 676] on li "[PERSON_NAME] Less than a minute ago If there are any issues with the service p…" at bounding box center [631, 621] width 639 height 127
click at [350, 672] on icon at bounding box center [345, 661] width 22 height 22
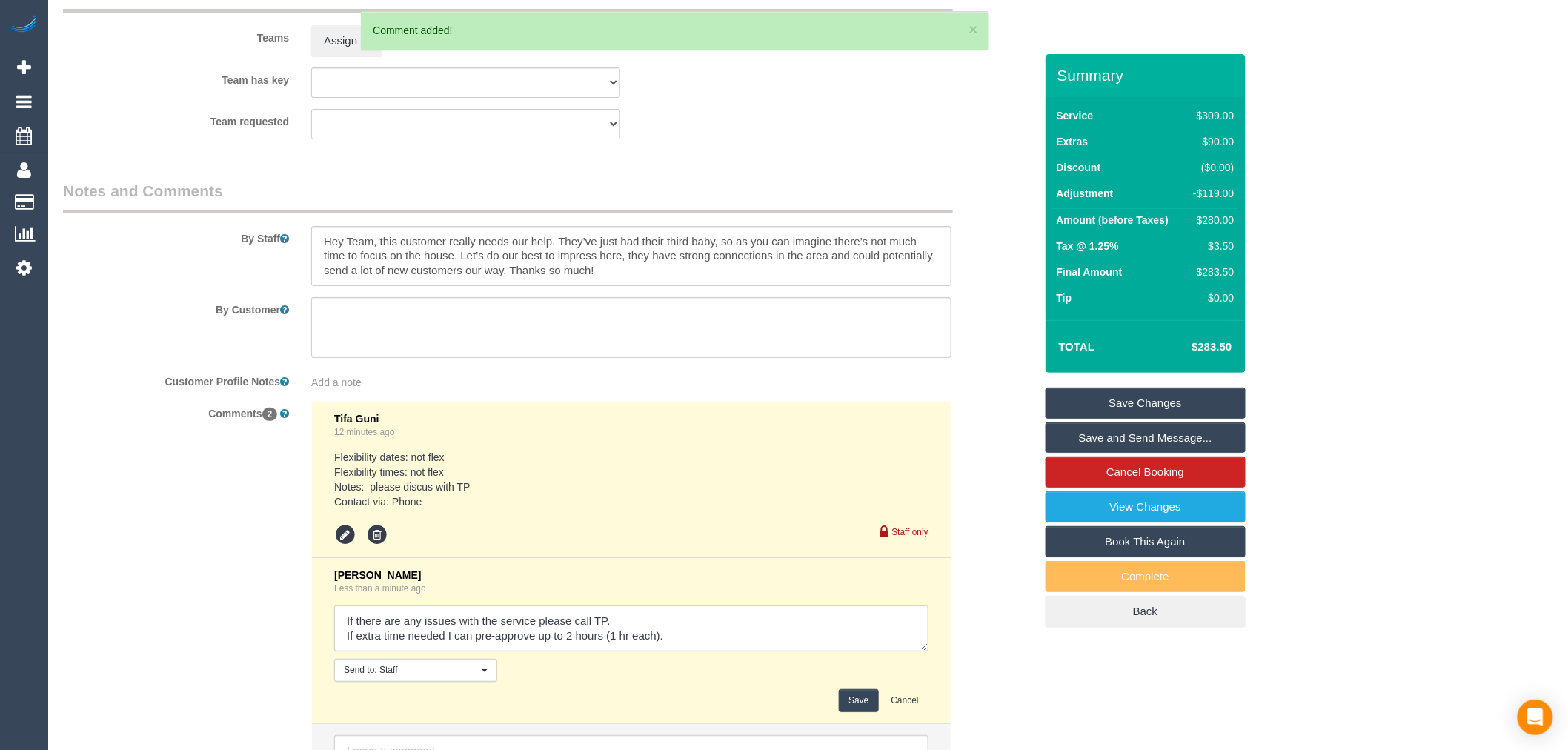
click at [670, 651] on textarea at bounding box center [632, 628] width 595 height 46
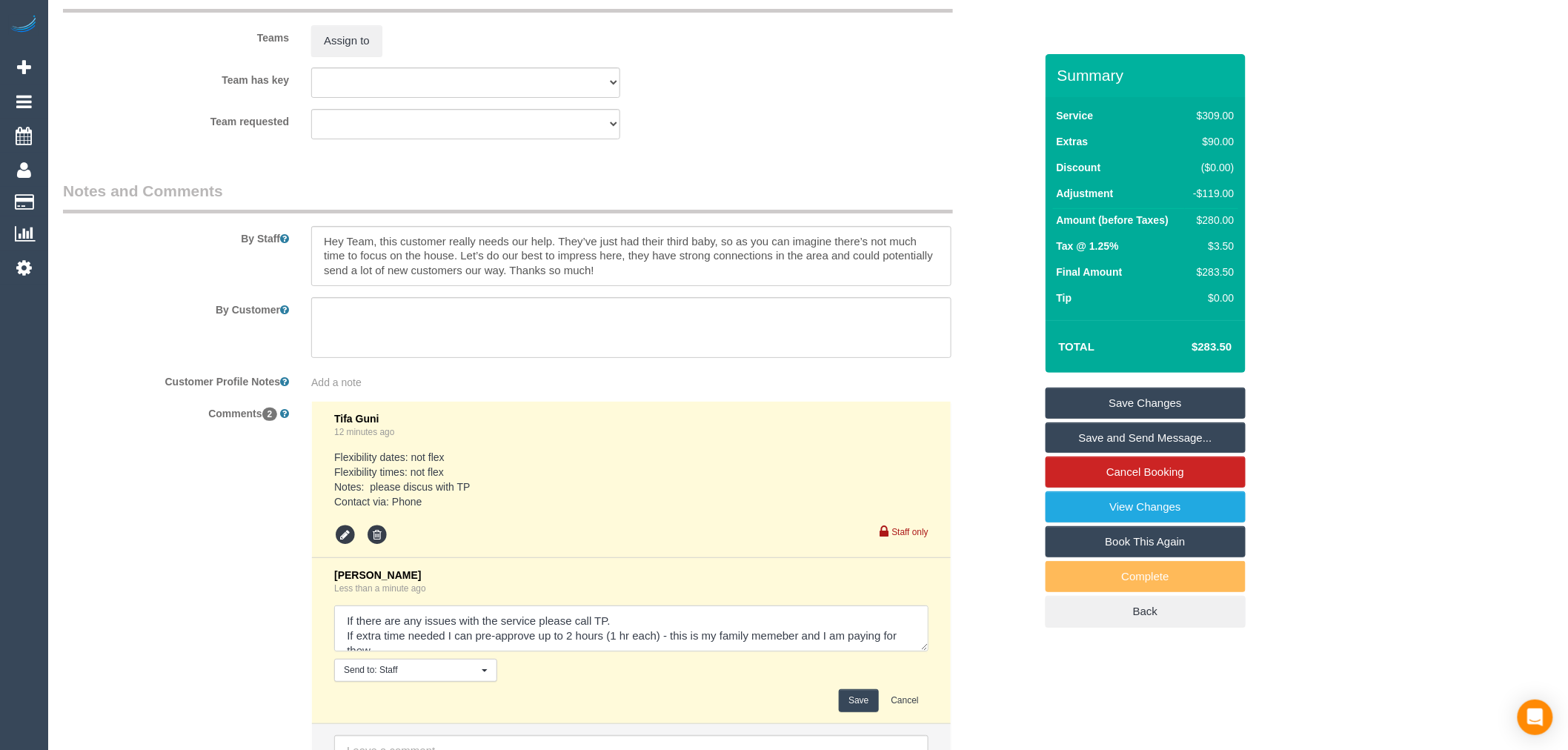
scroll to position [5, 0]
drag, startPoint x: 752, startPoint y: 638, endPoint x: 764, endPoint y: 643, distance: 13.0
click at [471, 647] on textarea at bounding box center [632, 628] width 595 height 46
click at [475, 651] on textarea at bounding box center [632, 628] width 595 height 46
type textarea "If there are any issues with the service please call TP. If extra time needed I…"
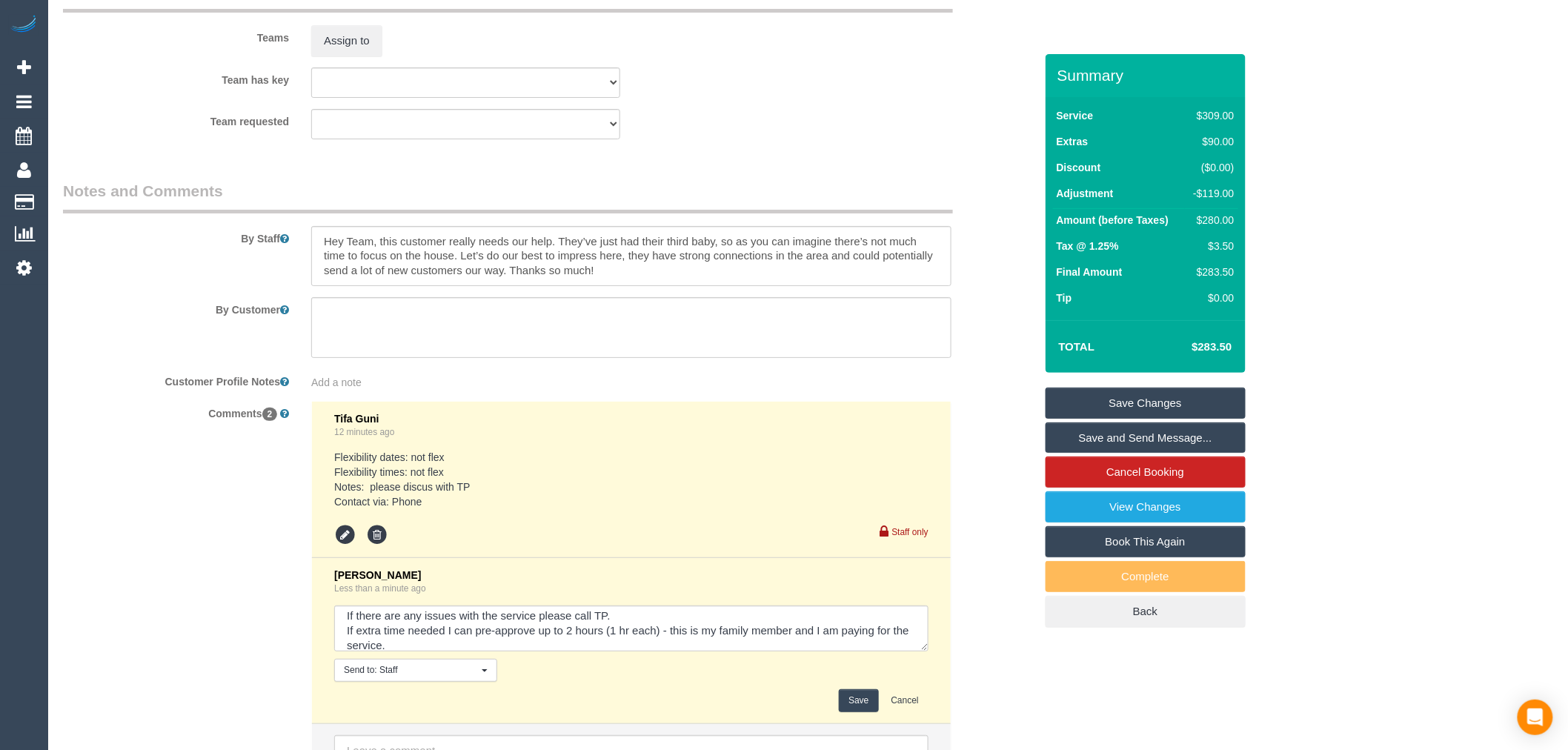
click at [857, 706] on button "Save" at bounding box center [858, 701] width 39 height 23
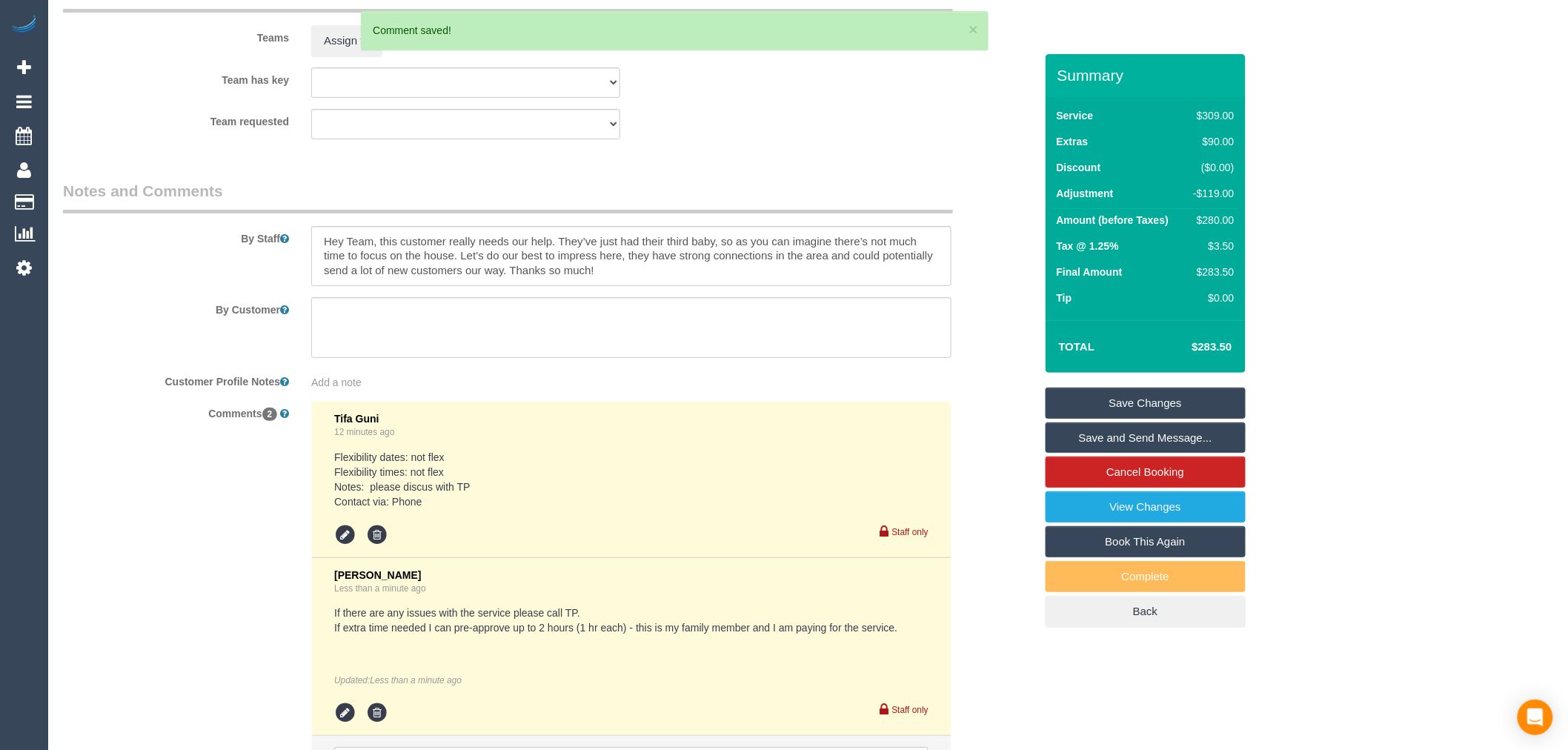
click at [1150, 406] on link "Save Changes" at bounding box center [1145, 403] width 200 height 31
